Goal: Information Seeking & Learning: Learn about a topic

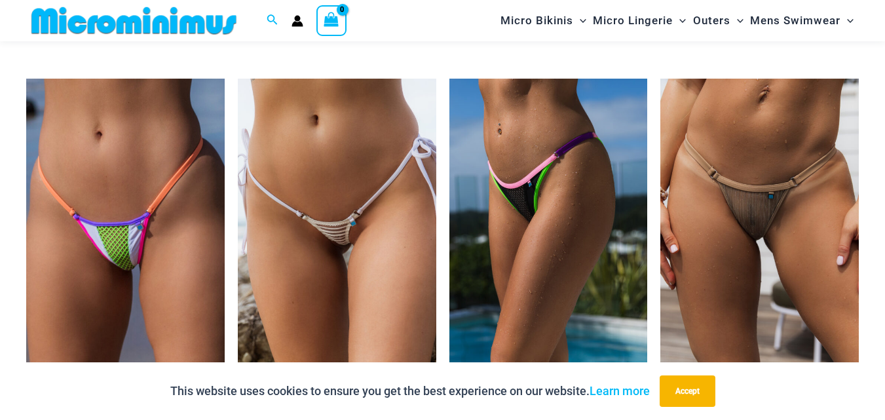
scroll to position [3526, 0]
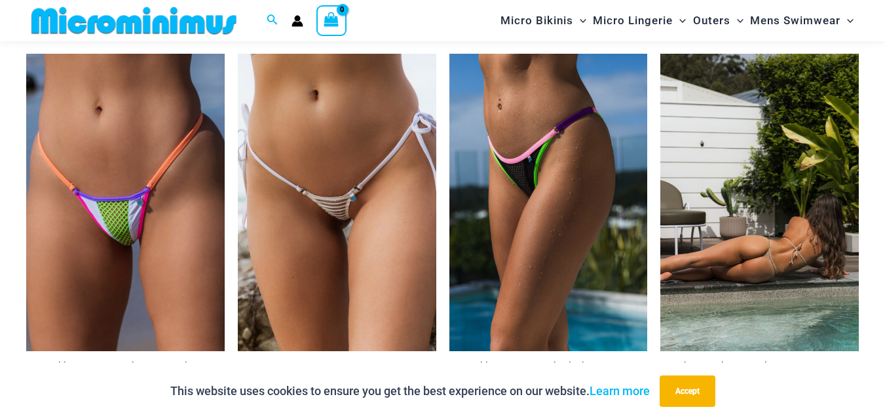
click at [753, 314] on img at bounding box center [759, 202] width 199 height 297
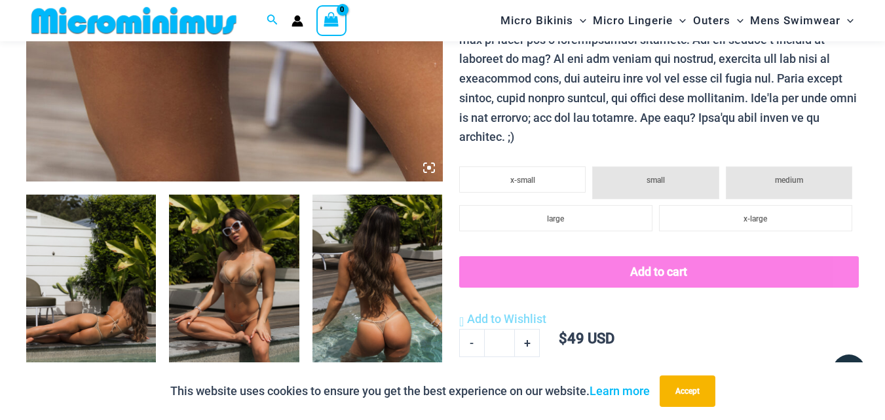
scroll to position [643, 0]
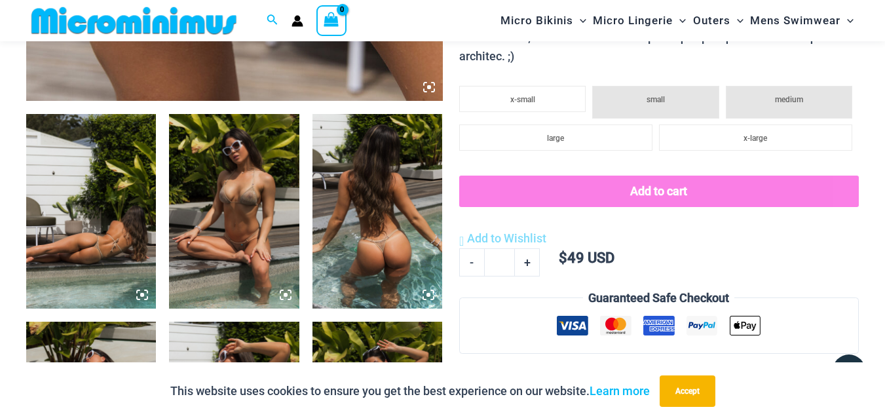
click at [257, 203] on img at bounding box center [234, 211] width 130 height 195
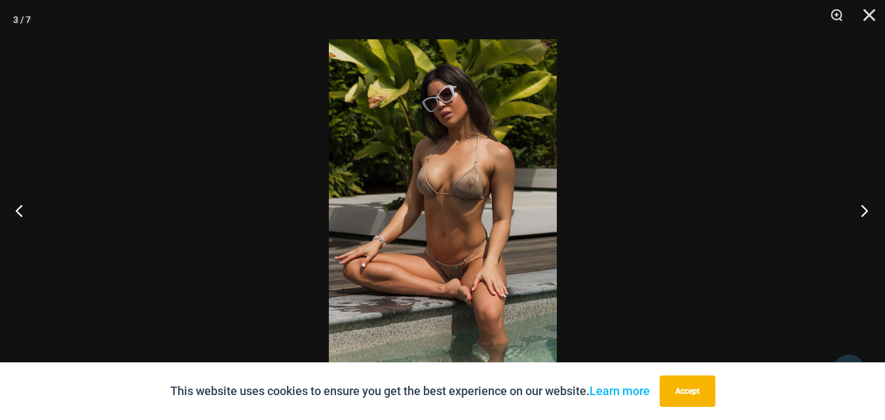
click at [865, 213] on button "Next" at bounding box center [860, 211] width 49 height 66
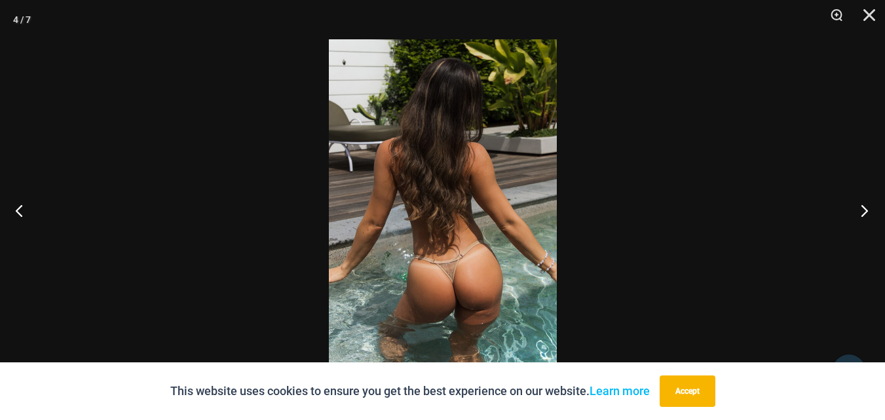
click at [865, 213] on button "Next" at bounding box center [860, 211] width 49 height 66
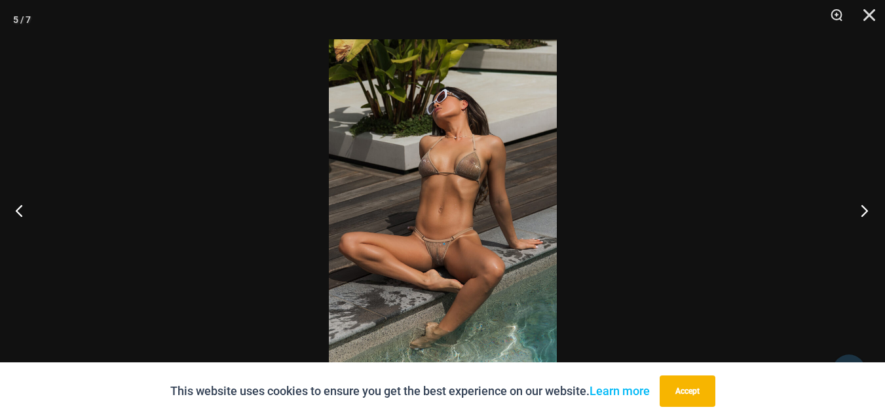
click at [864, 213] on button "Next" at bounding box center [860, 211] width 49 height 66
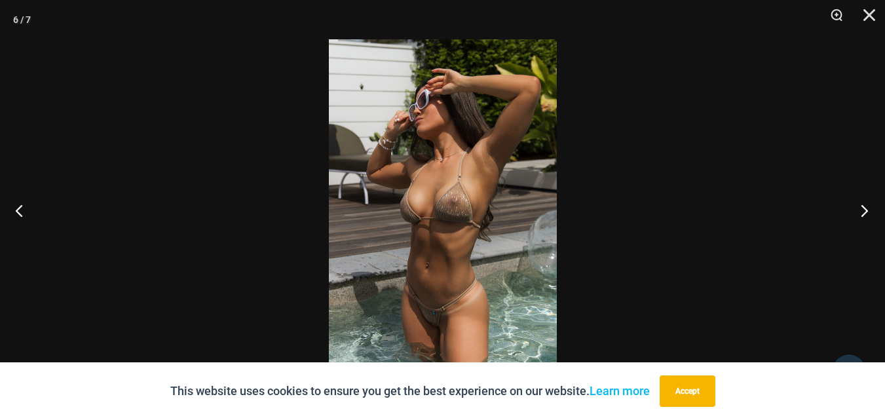
click at [864, 213] on button "Next" at bounding box center [860, 211] width 49 height 66
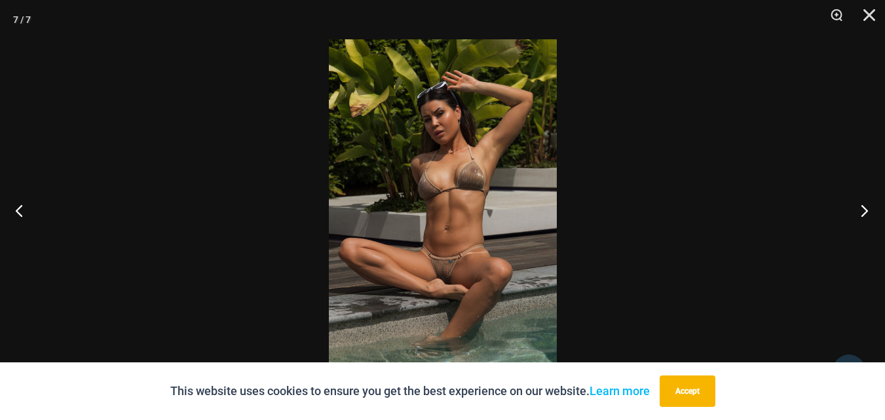
click at [864, 213] on button "Next" at bounding box center [860, 211] width 49 height 66
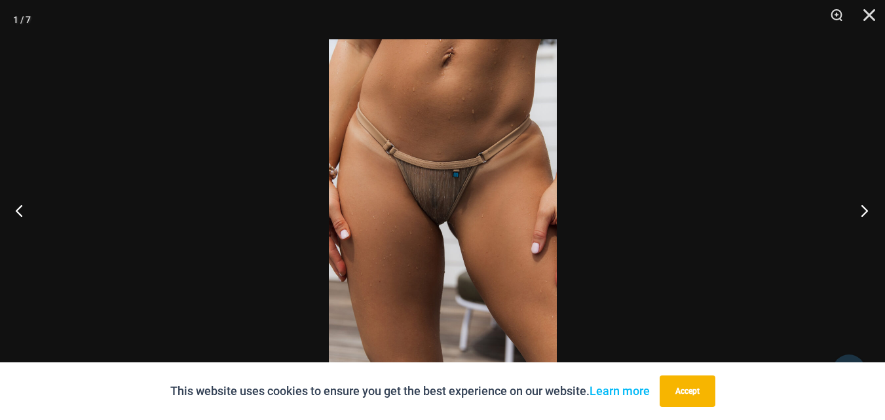
click at [864, 213] on button "Next" at bounding box center [860, 211] width 49 height 66
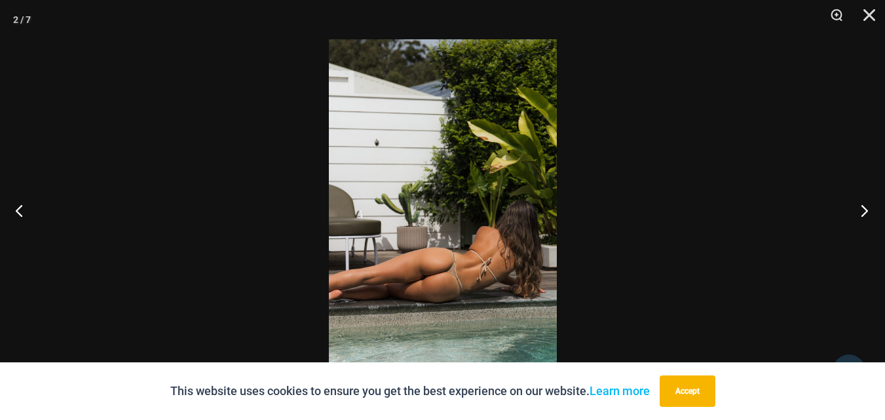
click at [864, 213] on button "Next" at bounding box center [860, 211] width 49 height 66
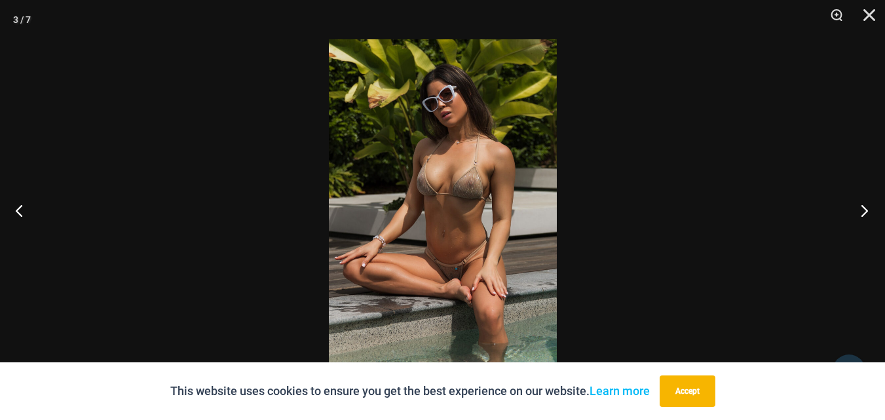
click at [864, 213] on button "Next" at bounding box center [860, 211] width 49 height 66
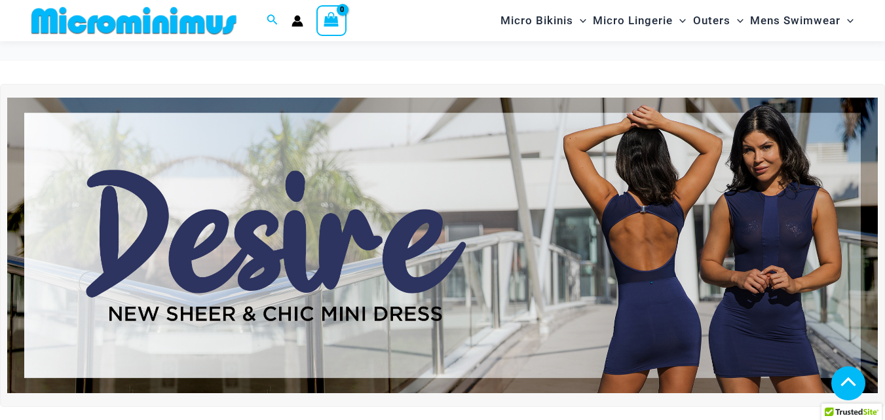
scroll to position [3911, 0]
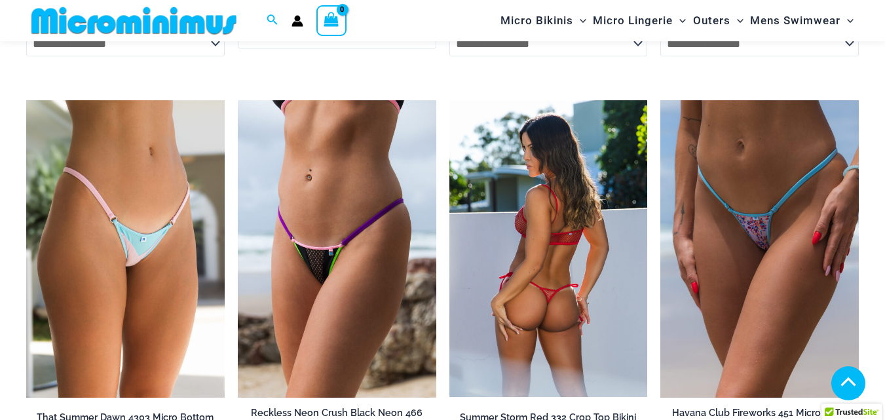
click at [541, 243] on img at bounding box center [548, 248] width 199 height 297
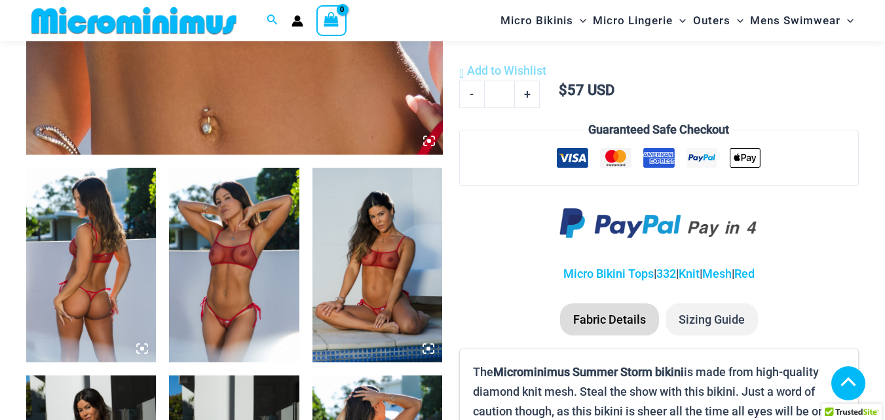
scroll to position [655, 0]
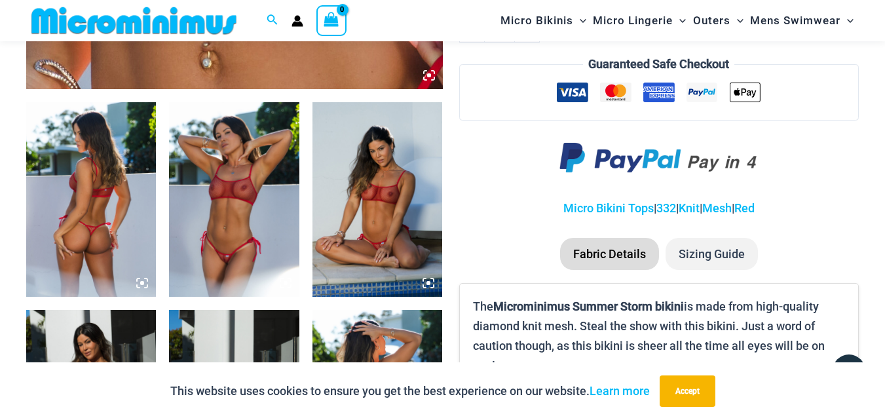
click at [273, 216] on img at bounding box center [234, 199] width 130 height 195
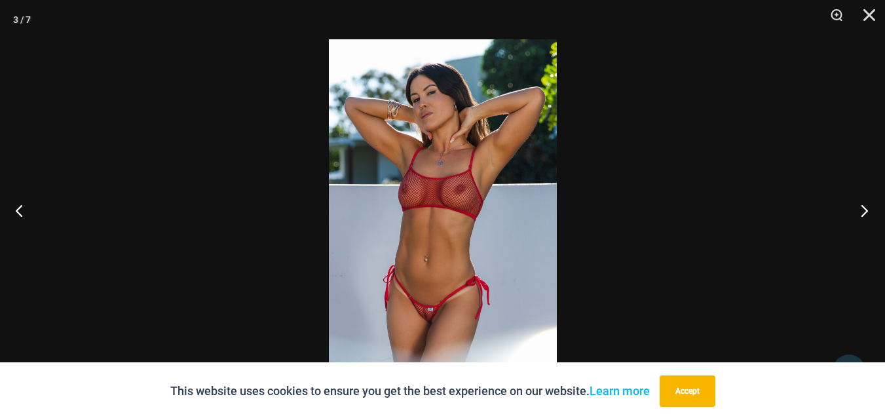
click at [865, 210] on button "Next" at bounding box center [860, 211] width 49 height 66
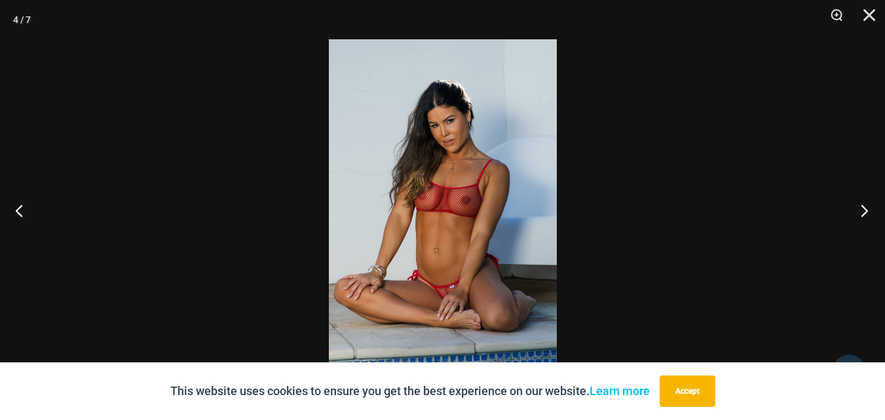
click at [865, 210] on button "Next" at bounding box center [860, 211] width 49 height 66
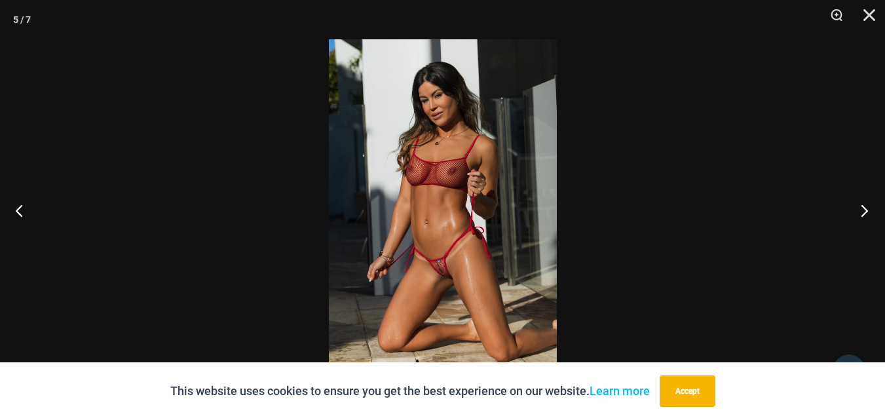
click at [865, 210] on button "Next" at bounding box center [860, 211] width 49 height 66
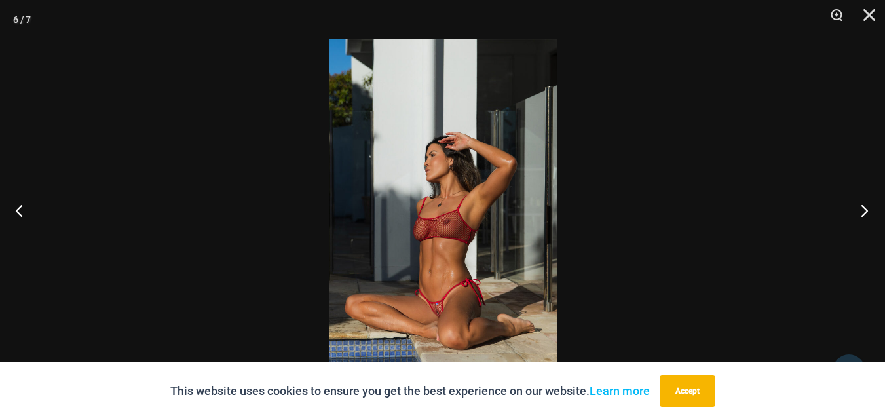
click at [864, 208] on button "Next" at bounding box center [860, 211] width 49 height 66
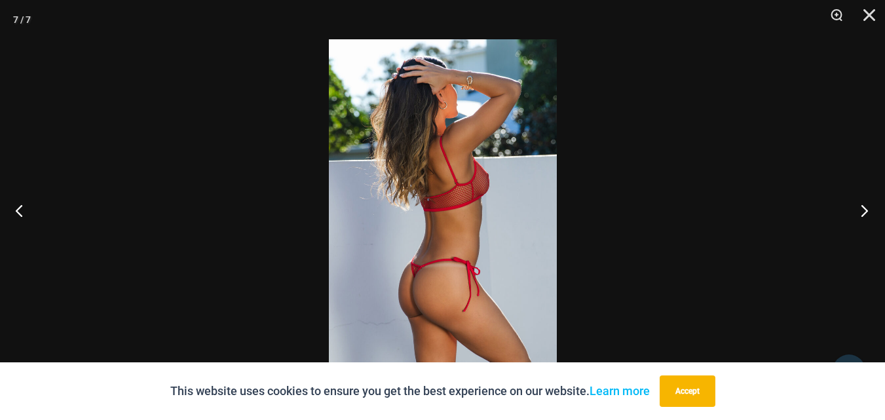
click at [860, 210] on button "Next" at bounding box center [860, 211] width 49 height 66
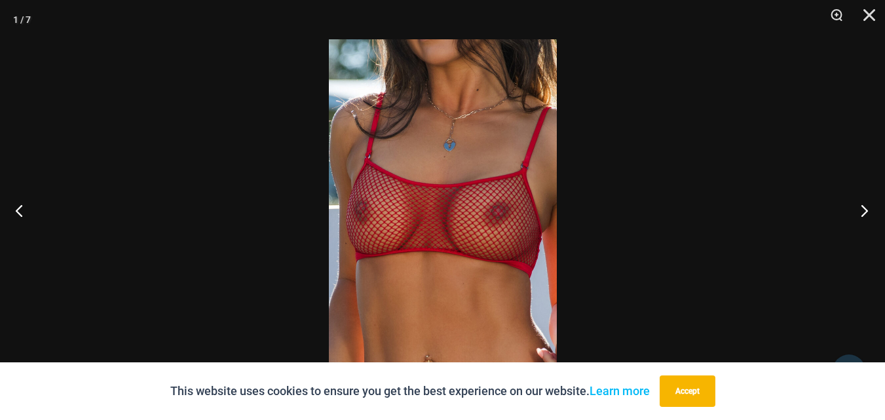
click at [860, 210] on button "Next" at bounding box center [860, 211] width 49 height 66
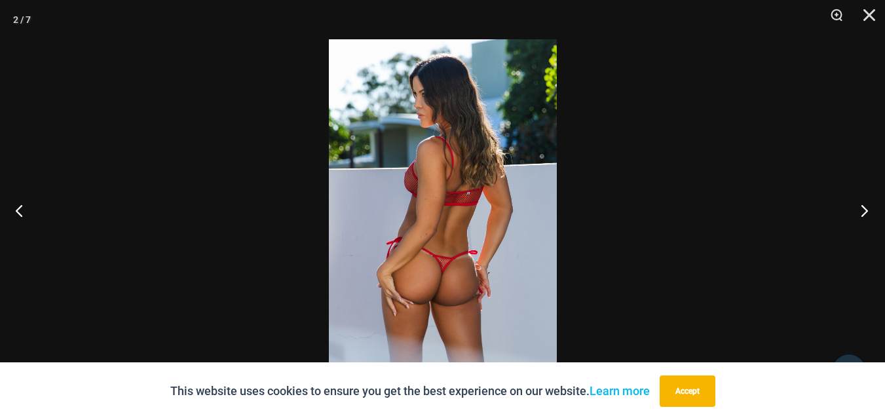
click at [860, 210] on button "Next" at bounding box center [860, 211] width 49 height 66
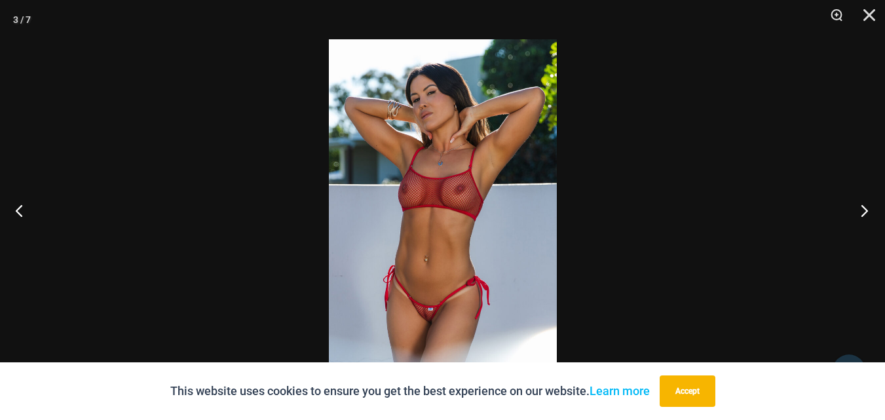
click at [860, 210] on button "Next" at bounding box center [860, 211] width 49 height 66
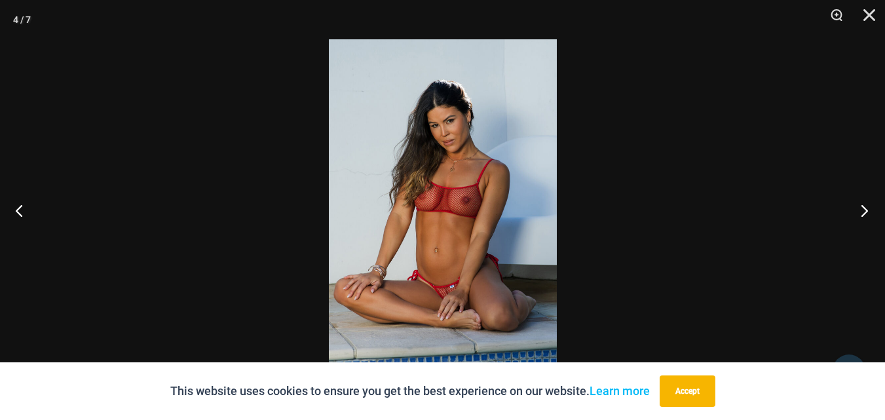
click at [860, 210] on button "Next" at bounding box center [860, 211] width 49 height 66
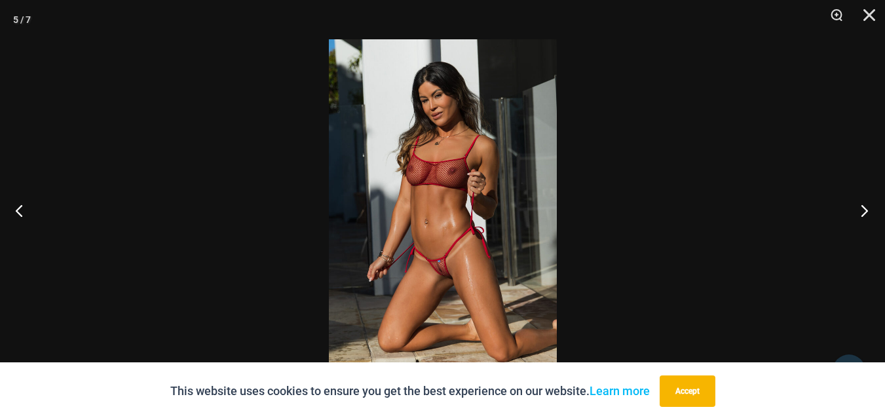
click at [857, 210] on button "Next" at bounding box center [860, 211] width 49 height 66
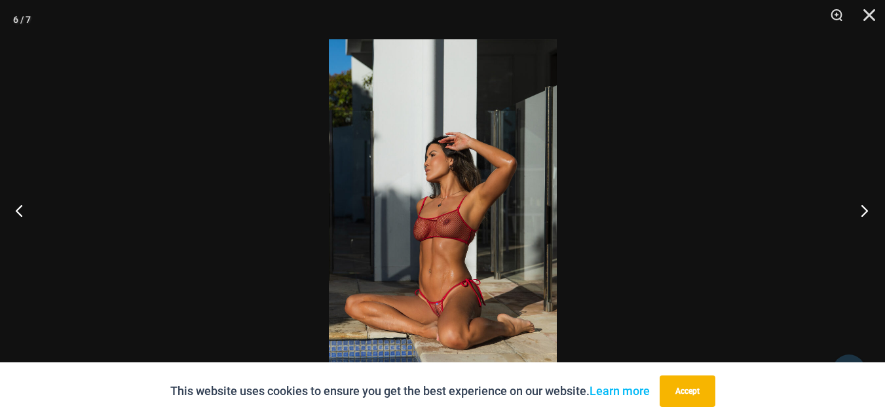
click at [857, 210] on button "Next" at bounding box center [860, 211] width 49 height 66
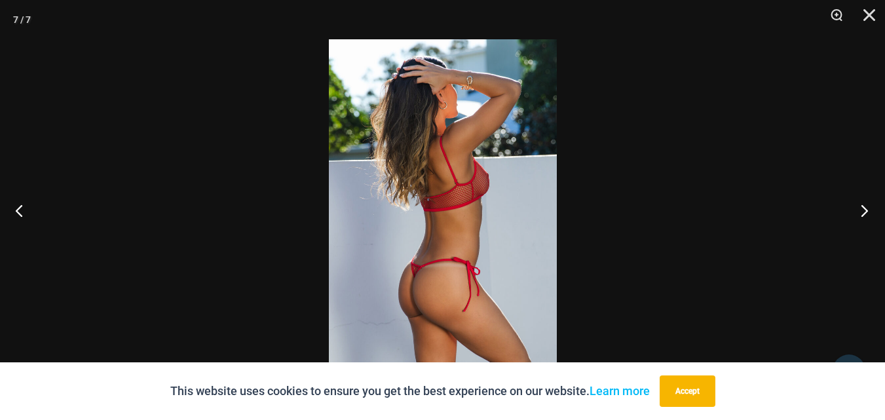
click at [857, 210] on button "Next" at bounding box center [860, 211] width 49 height 66
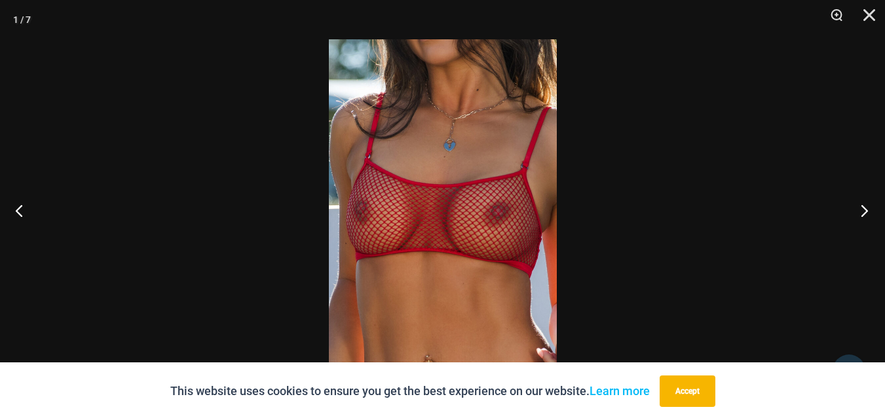
click at [857, 210] on button "Next" at bounding box center [860, 211] width 49 height 66
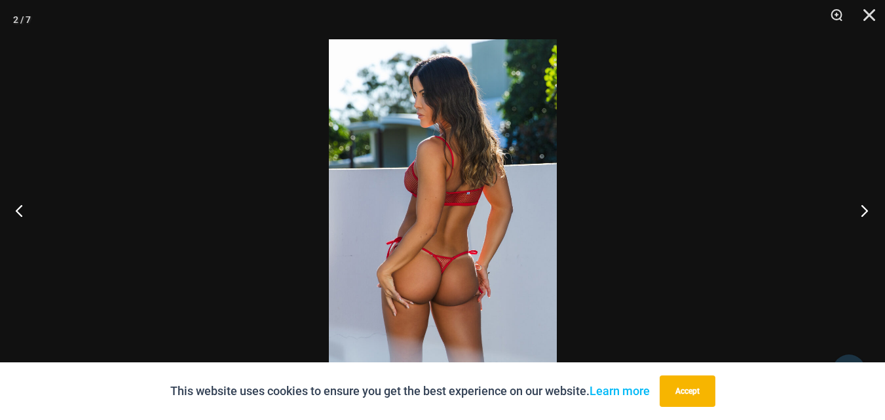
click at [857, 210] on button "Next" at bounding box center [860, 211] width 49 height 66
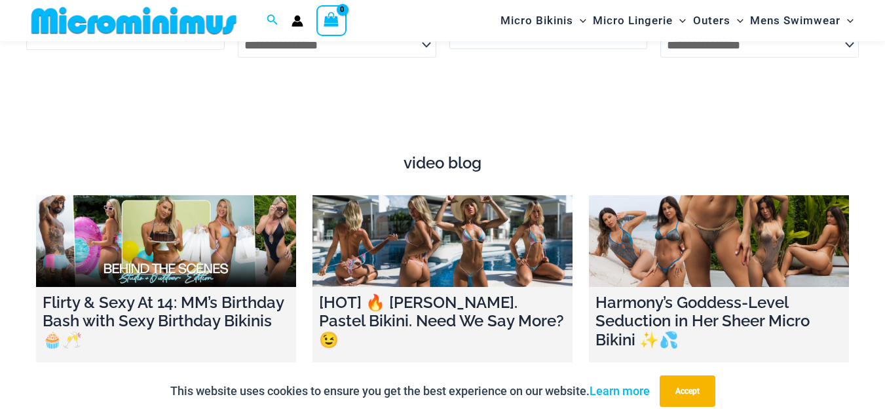
scroll to position [4368, 0]
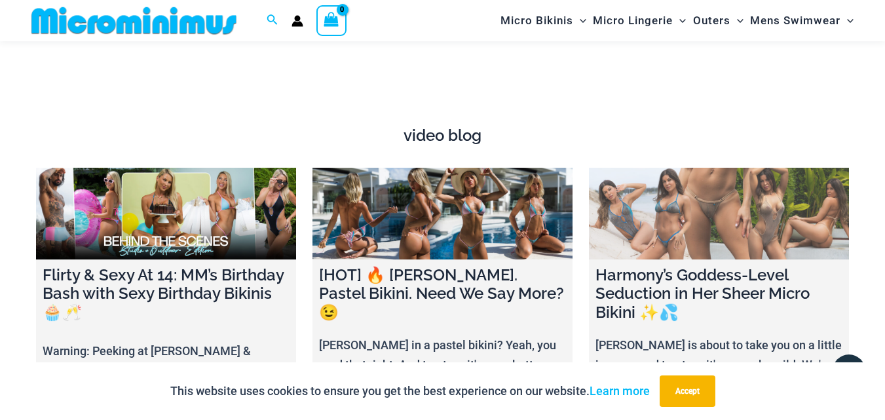
click at [681, 216] on link at bounding box center [719, 213] width 260 height 91
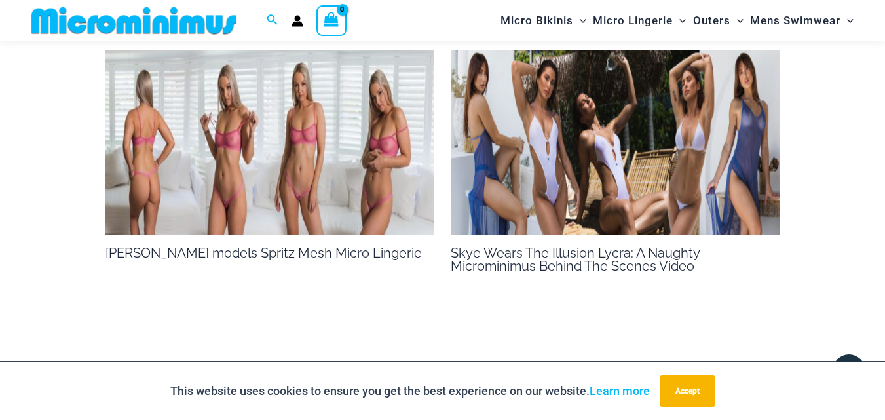
scroll to position [2019, 0]
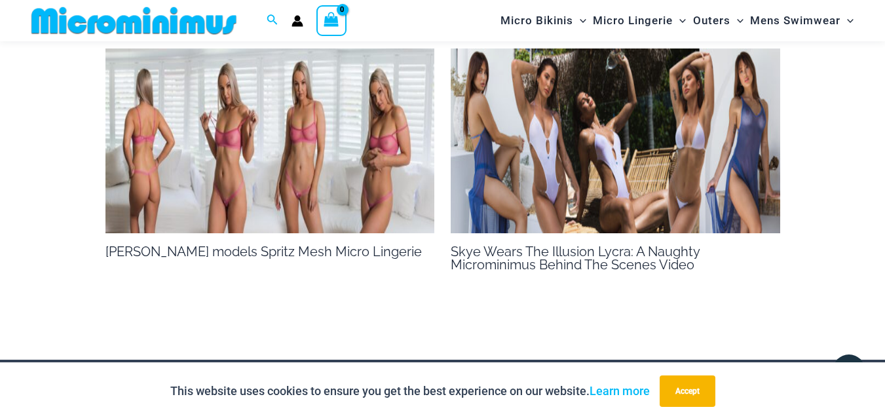
click at [314, 150] on img at bounding box center [270, 140] width 330 height 185
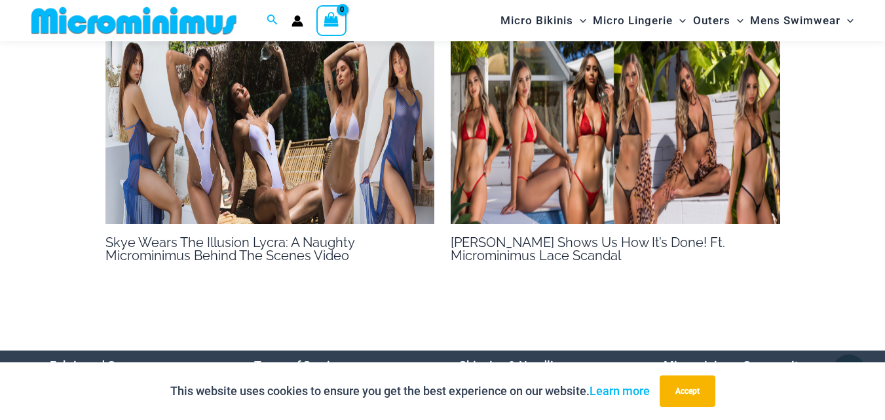
scroll to position [1080, 0]
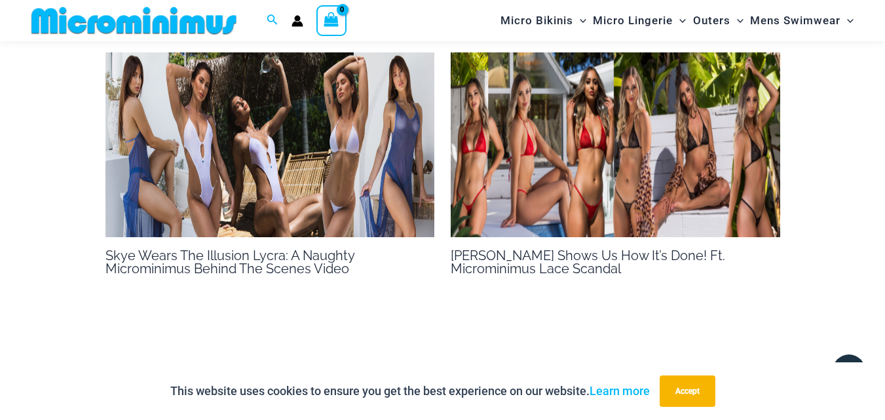
click at [561, 200] on img at bounding box center [616, 144] width 330 height 185
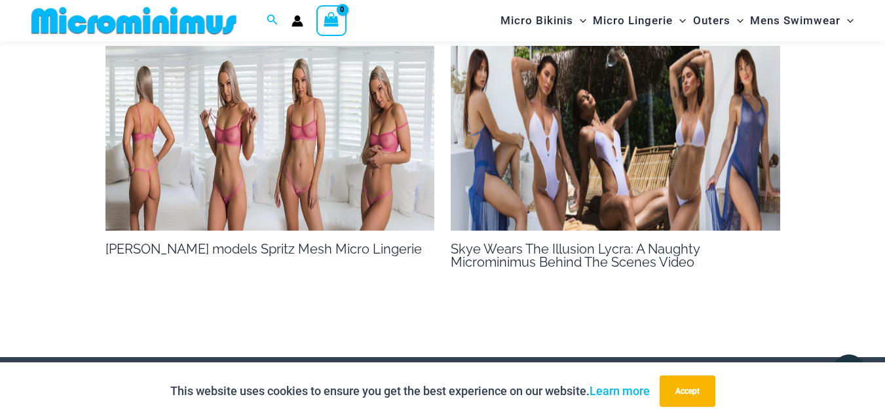
scroll to position [971, 0]
click at [297, 171] on img at bounding box center [270, 137] width 330 height 185
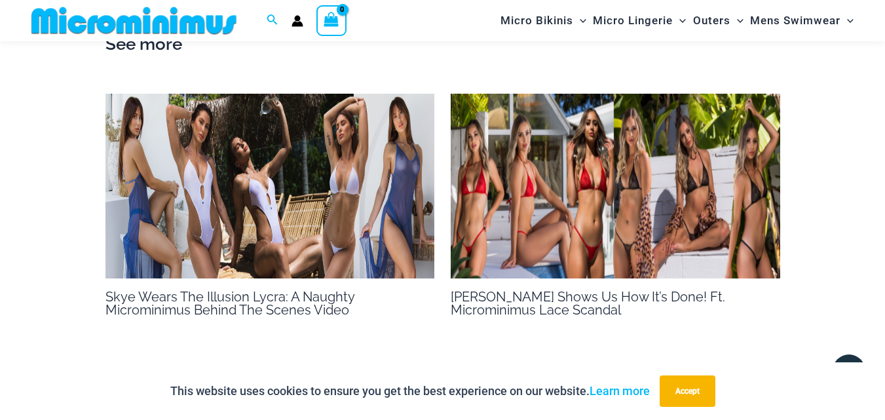
scroll to position [1080, 0]
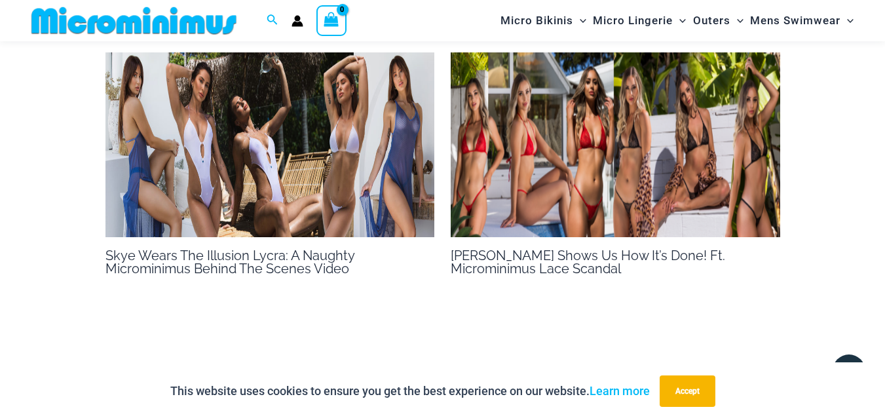
click at [720, 181] on img at bounding box center [616, 144] width 330 height 185
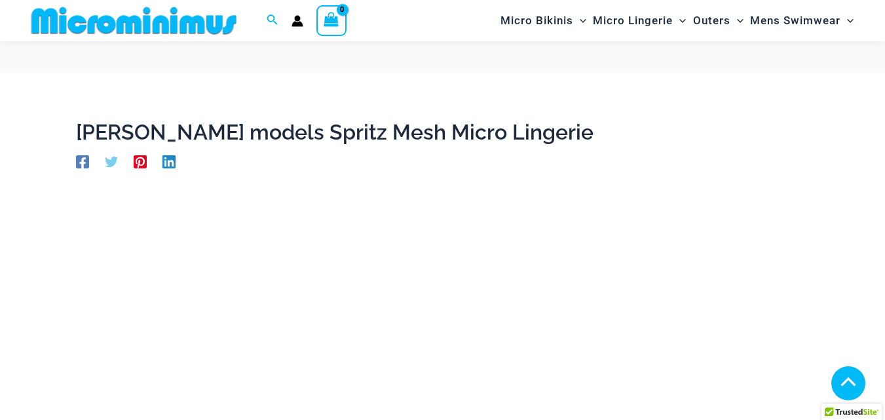
scroll to position [1080, 0]
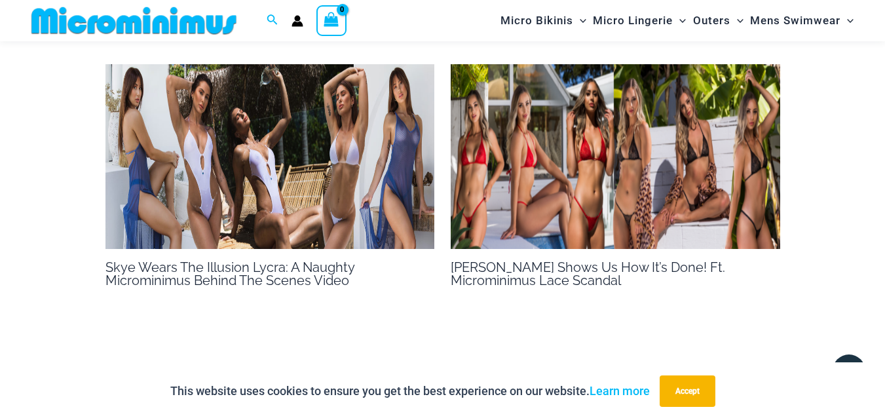
click at [250, 164] on img at bounding box center [270, 156] width 330 height 185
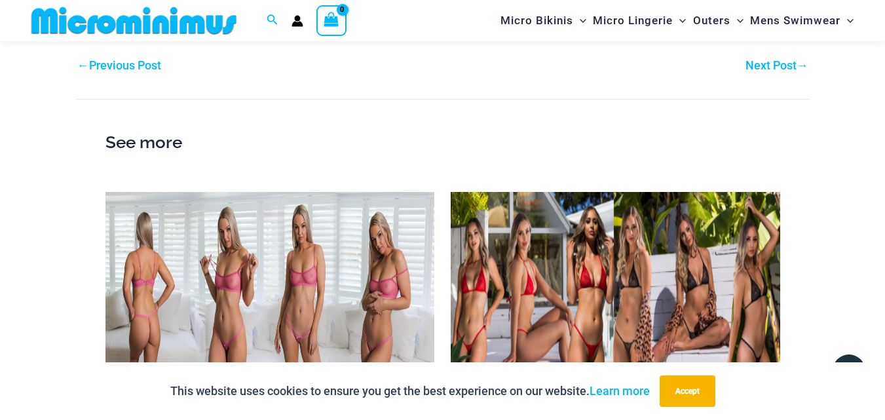
scroll to position [974, 0]
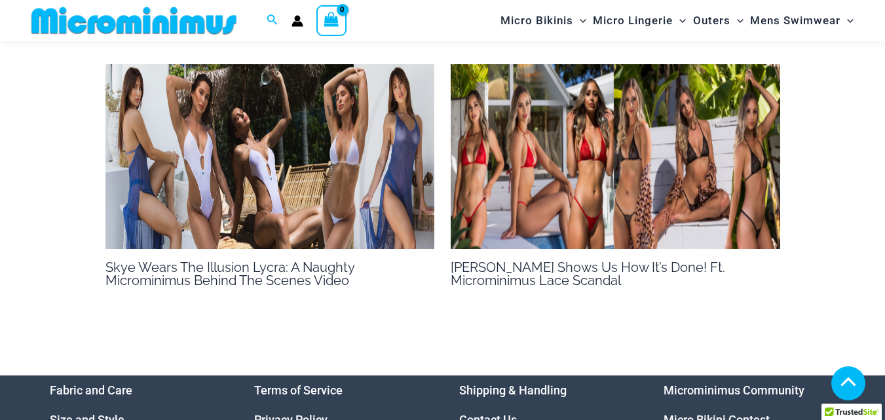
scroll to position [1080, 0]
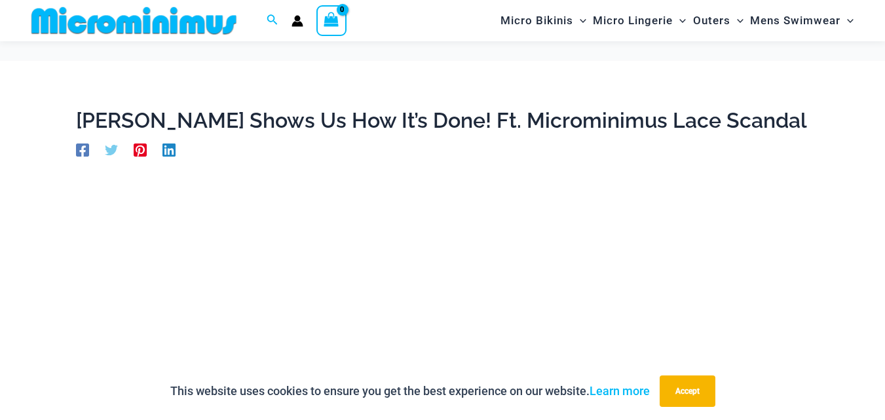
scroll to position [971, 0]
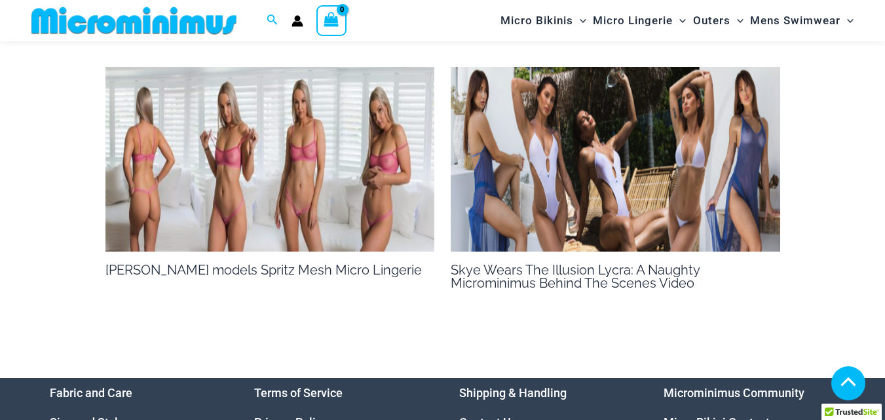
scroll to position [2007, 0]
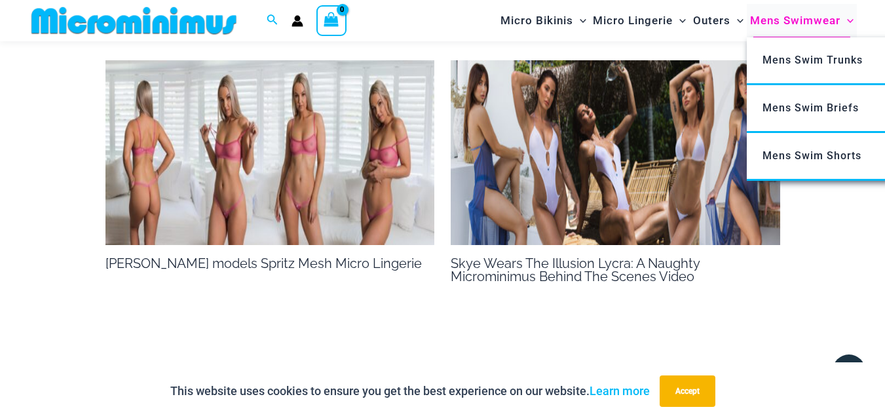
click at [781, 20] on span "Mens Swimwear" at bounding box center [795, 20] width 90 height 33
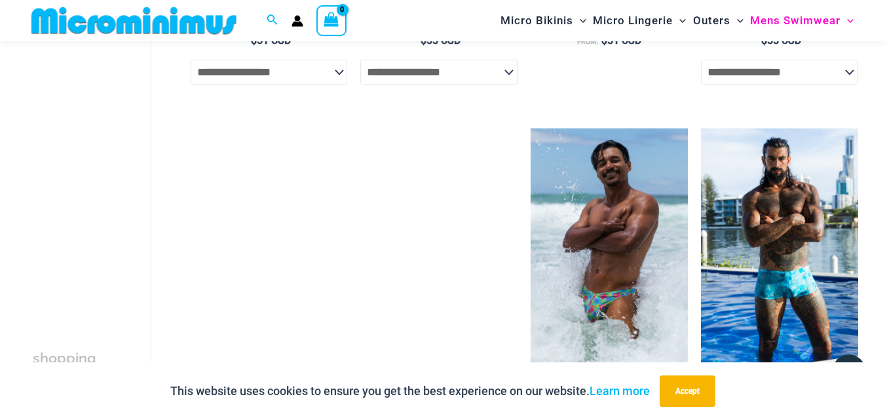
scroll to position [1685, 0]
